Goal: Navigation & Orientation: Go to known website

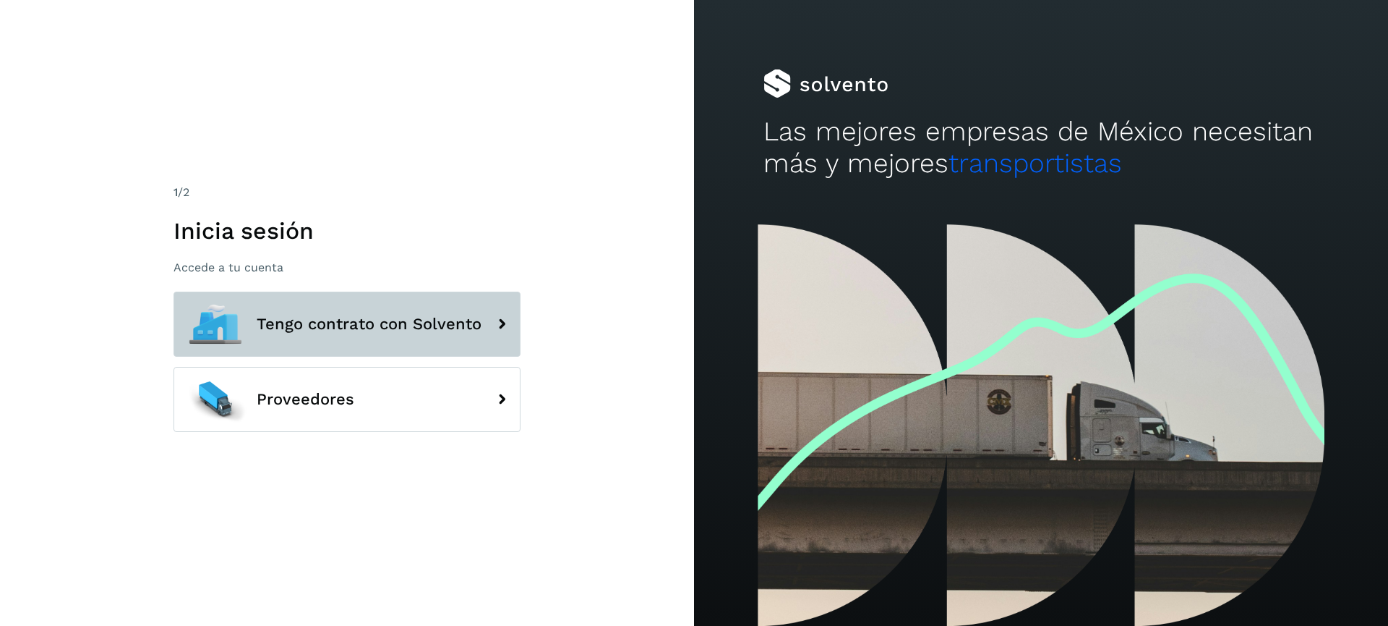
click at [440, 320] on span "Tengo contrato con Solvento" at bounding box center [369, 323] width 225 height 17
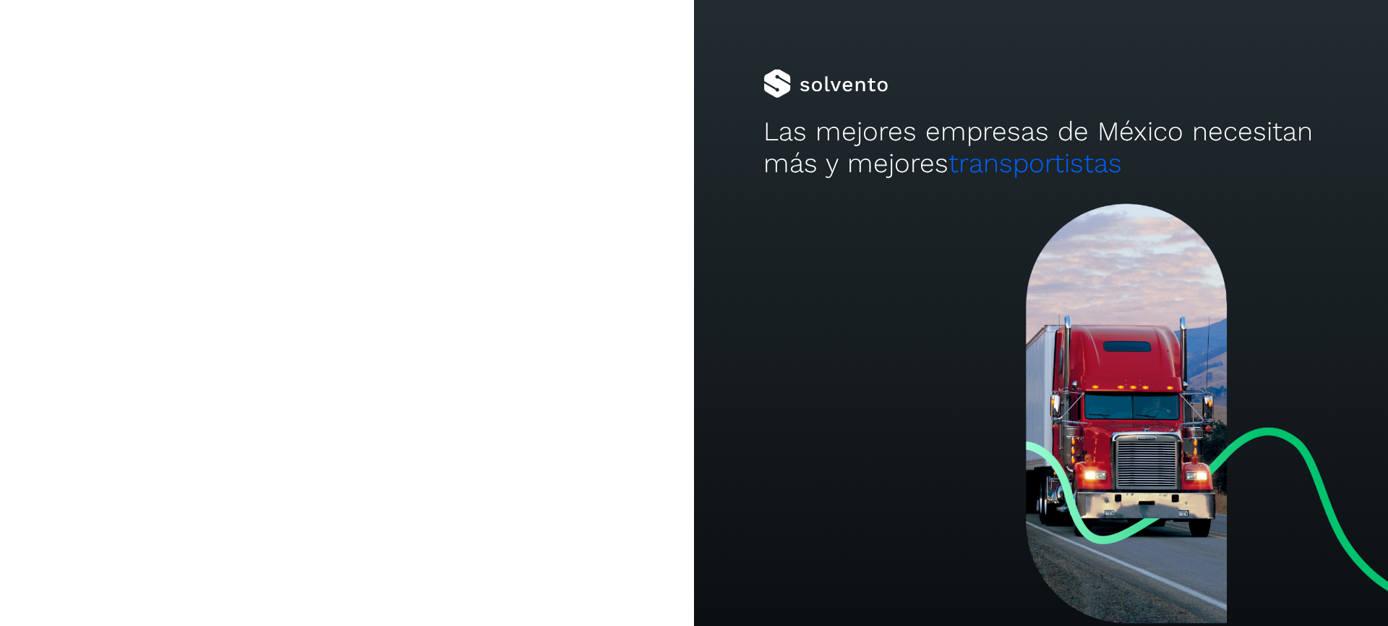
click at [385, 313] on button "Tengo contrato con Solvento" at bounding box center [347, 323] width 347 height 65
